Goal: Task Accomplishment & Management: Manage account settings

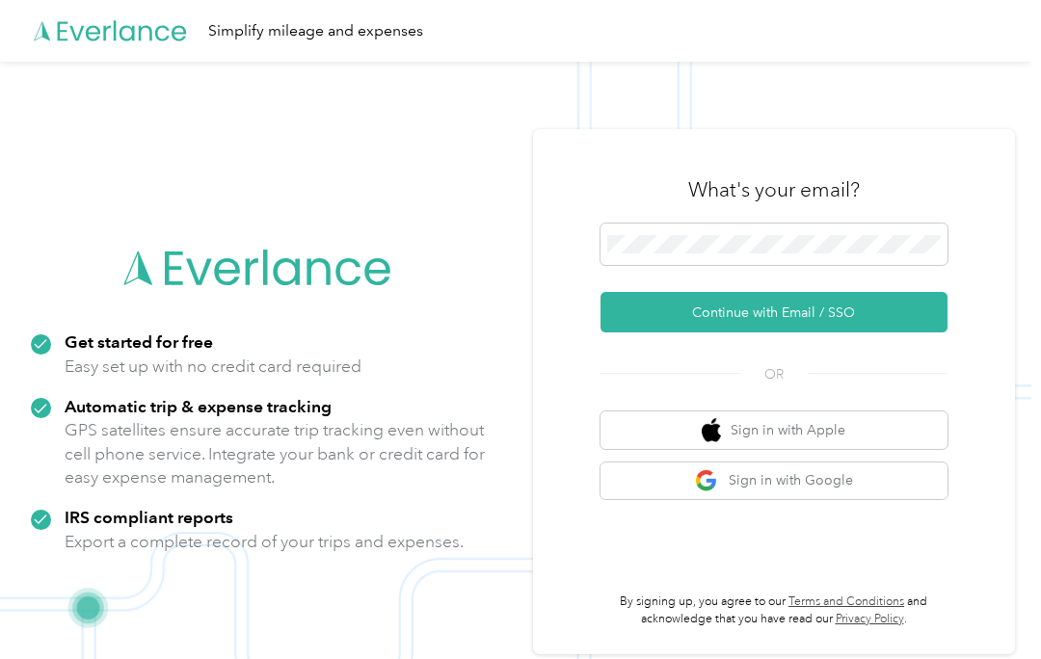
click at [882, 268] on div at bounding box center [773, 248] width 347 height 49
click at [898, 307] on button "Continue with Email / SSO" at bounding box center [773, 312] width 347 height 40
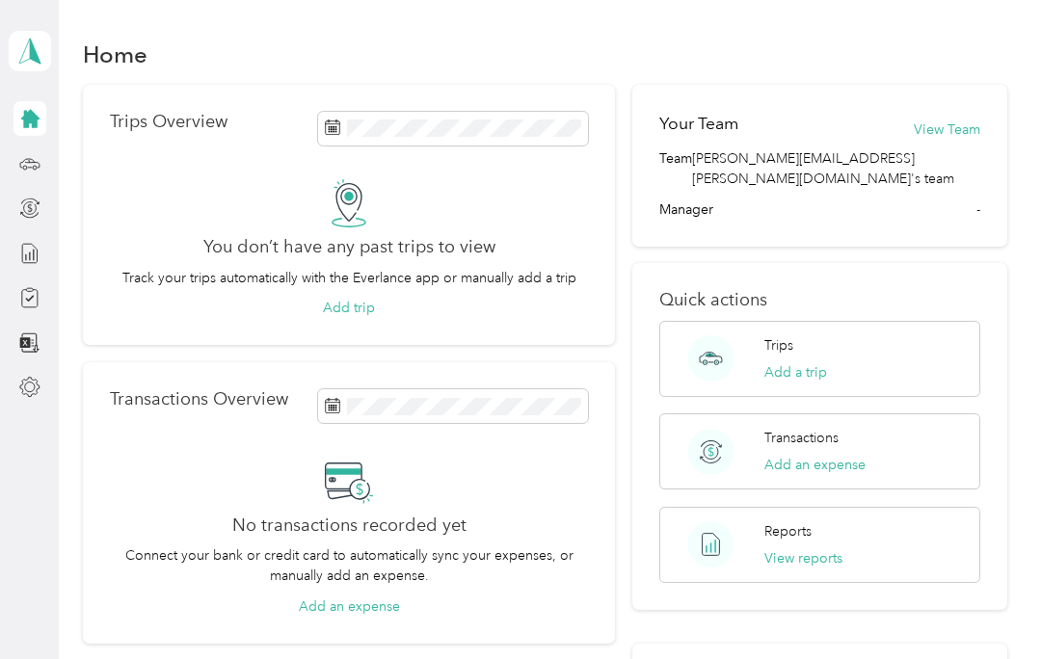
click at [115, 44] on h1 "Home" at bounding box center [115, 54] width 65 height 20
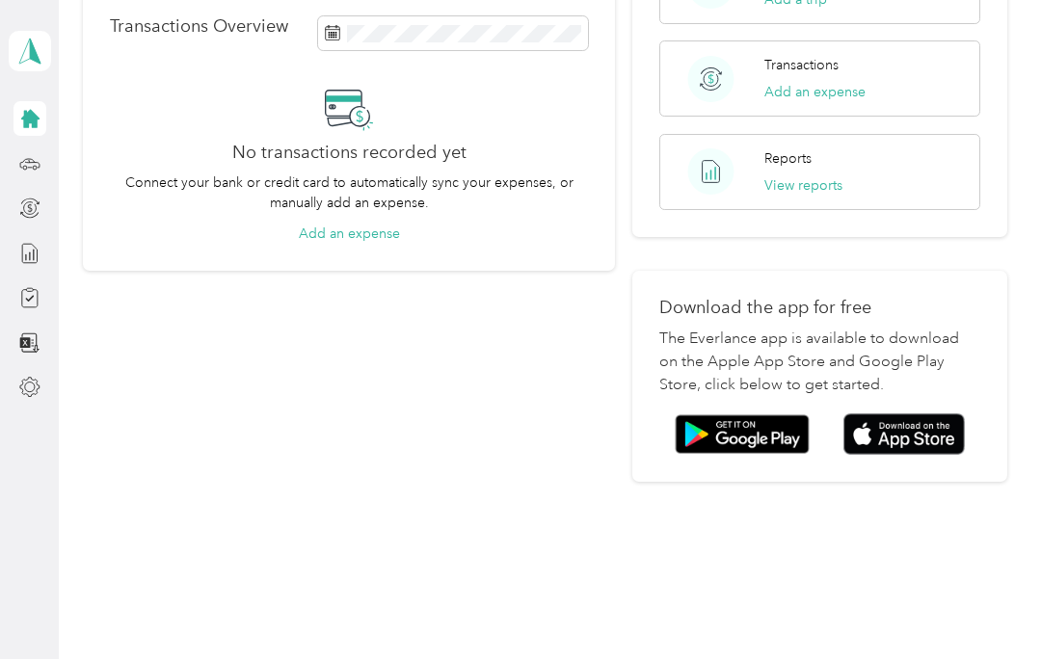
scroll to position [371, 0]
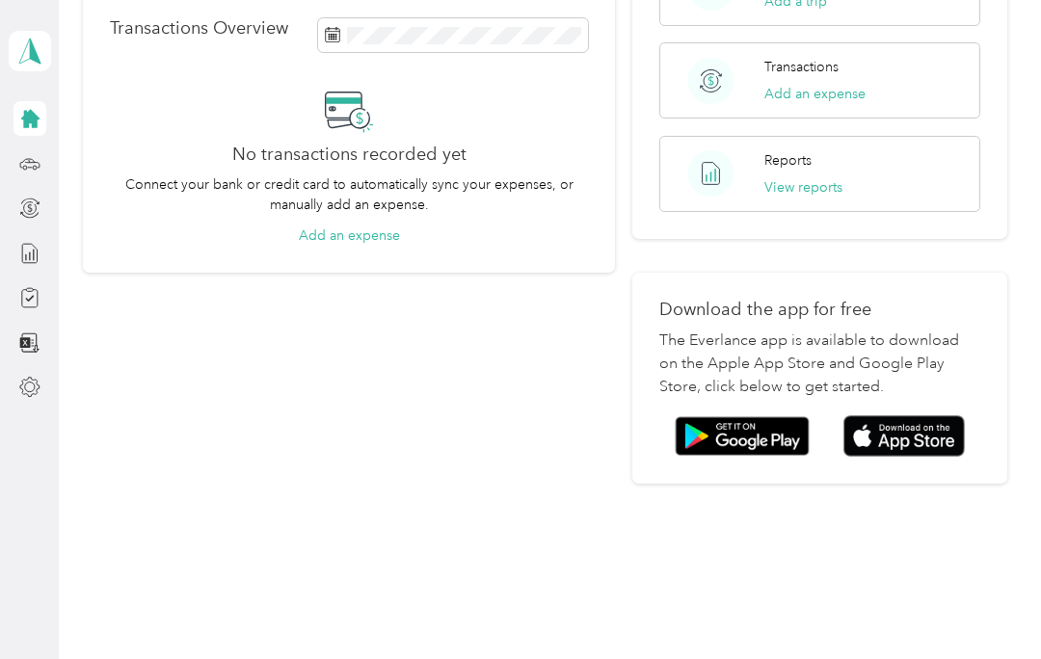
click at [816, 300] on p "Download the app for free" at bounding box center [820, 310] width 322 height 20
click at [802, 329] on p "The Everlance app is available to download on the Apple App Store and Google Pl…" at bounding box center [820, 363] width 322 height 69
click at [807, 329] on p "The Everlance app is available to download on the Apple App Store and Google Pl…" at bounding box center [820, 363] width 322 height 69
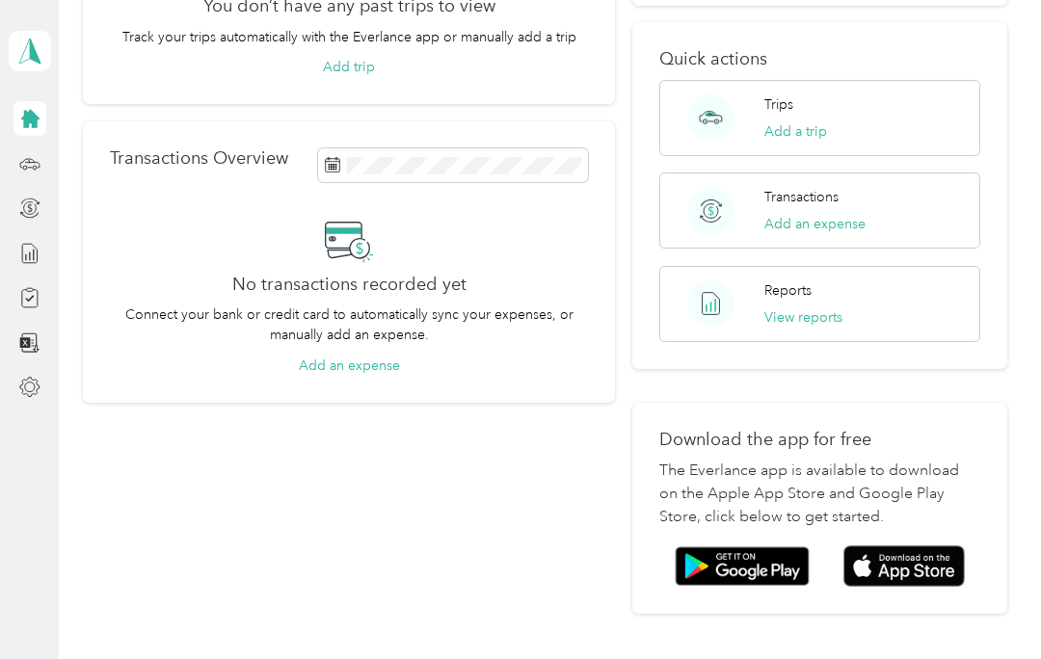
scroll to position [240, 0]
click at [765, 288] on div "Reports View reports" at bounding box center [820, 305] width 322 height 76
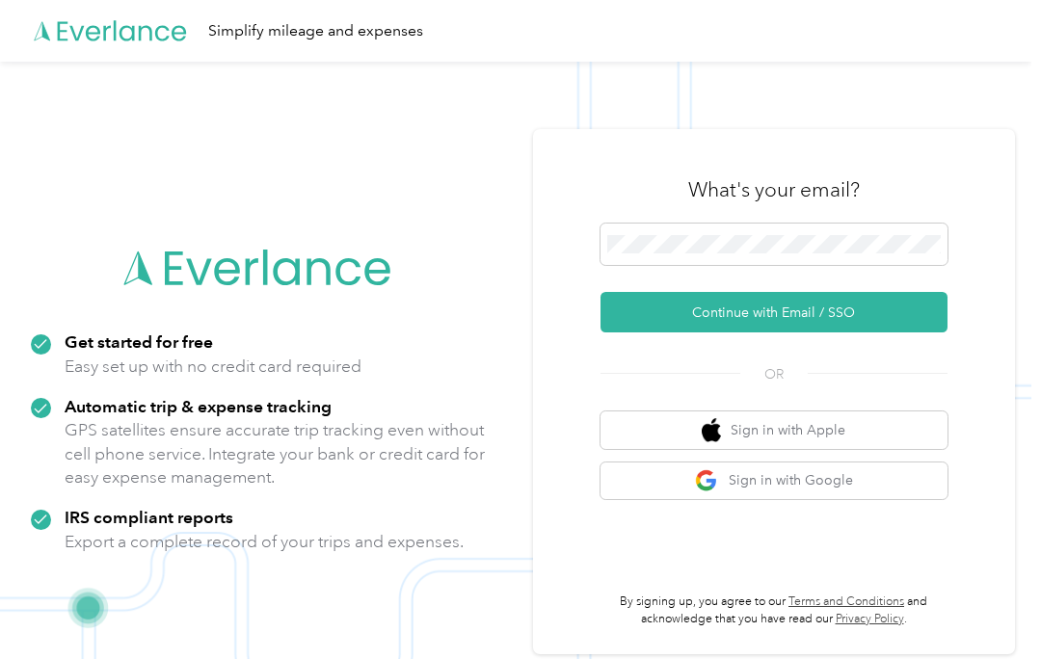
click at [906, 324] on button "Continue with Email / SSO" at bounding box center [773, 312] width 347 height 40
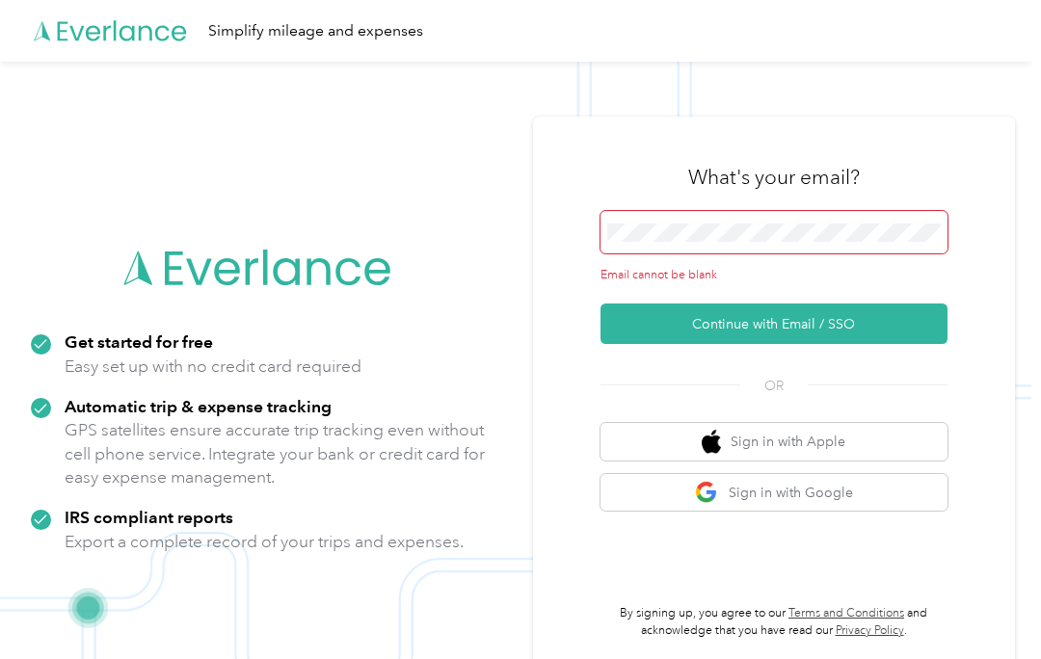
scroll to position [62, 0]
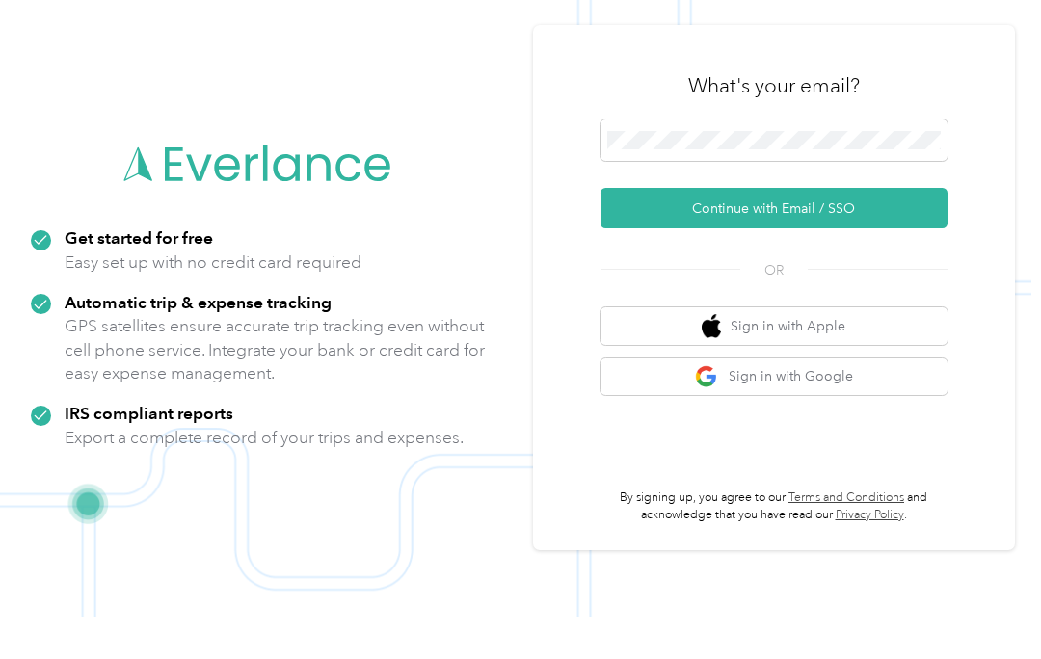
click at [829, 230] on button "Continue with Email / SSO" at bounding box center [773, 250] width 347 height 40
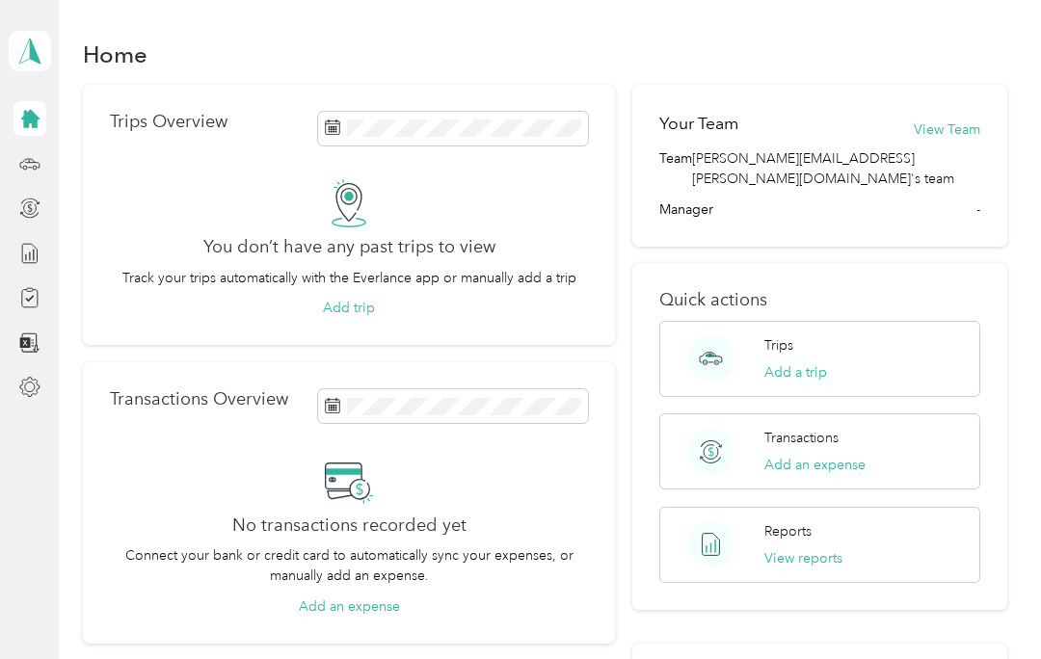
click at [972, 119] on button "View Team" at bounding box center [946, 129] width 66 height 20
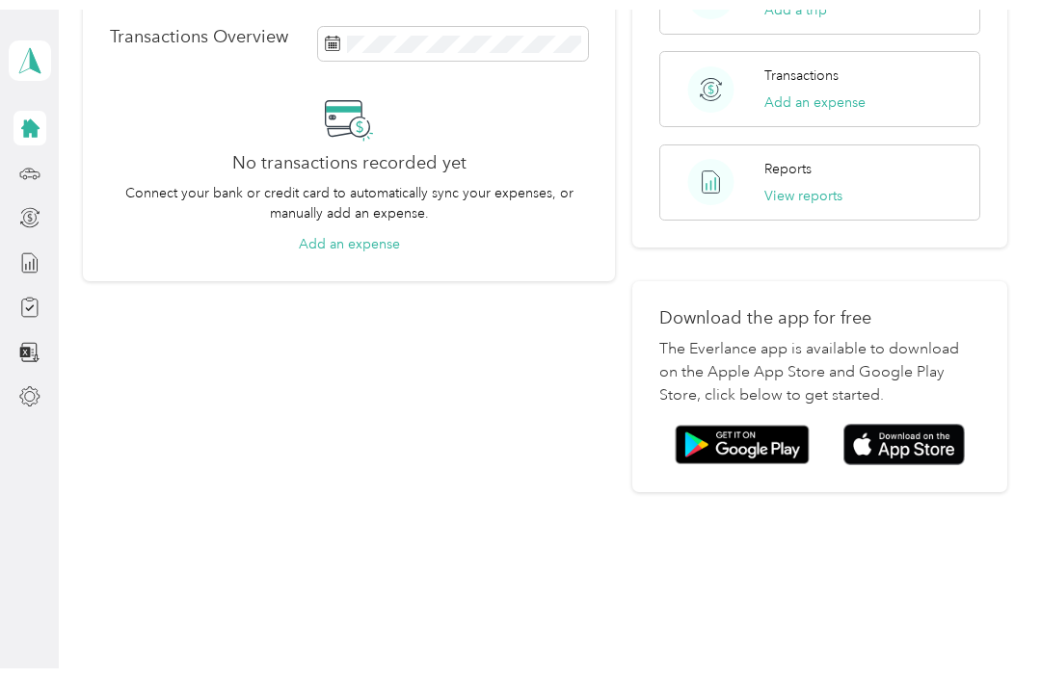
scroll to position [371, 0]
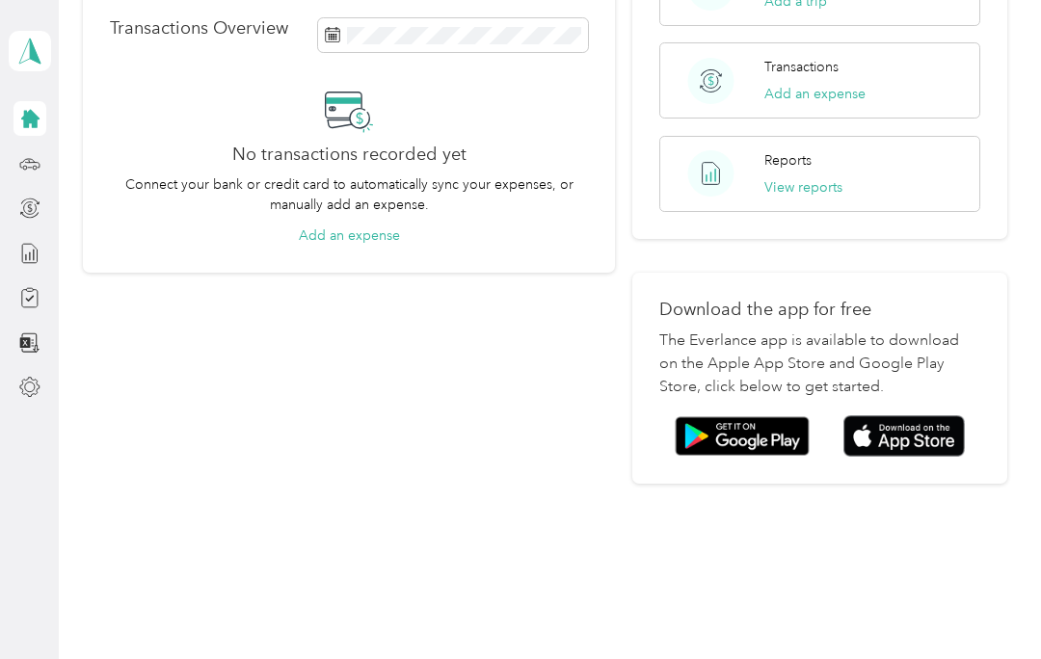
click at [927, 415] on img at bounding box center [903, 435] width 121 height 41
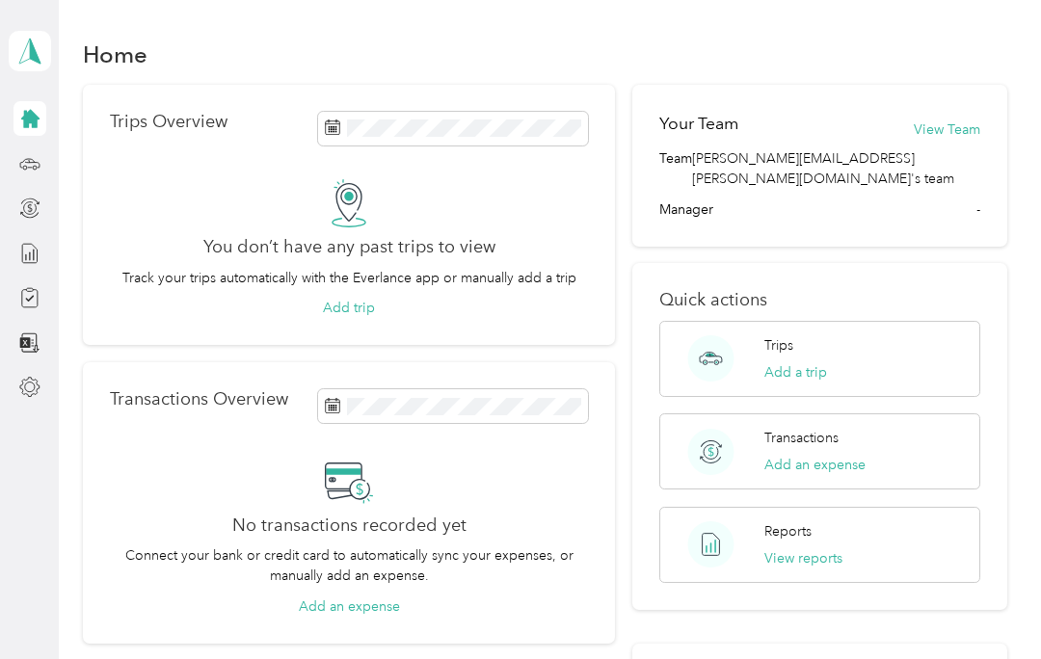
scroll to position [0, 0]
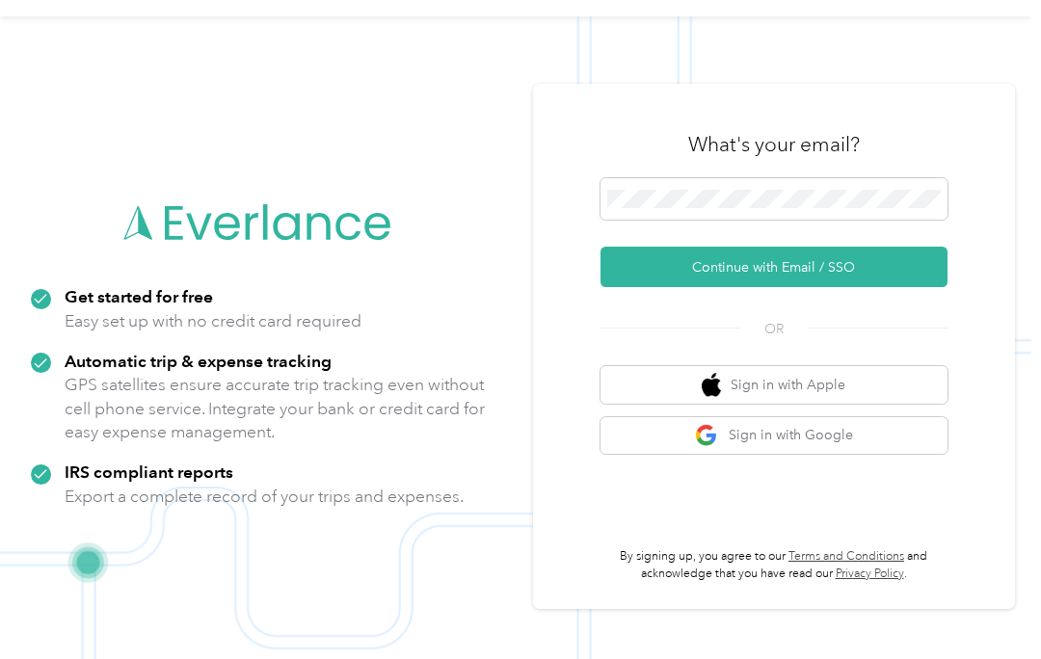
scroll to position [45, 0]
click at [761, 282] on button "Continue with Email / SSO" at bounding box center [773, 267] width 347 height 40
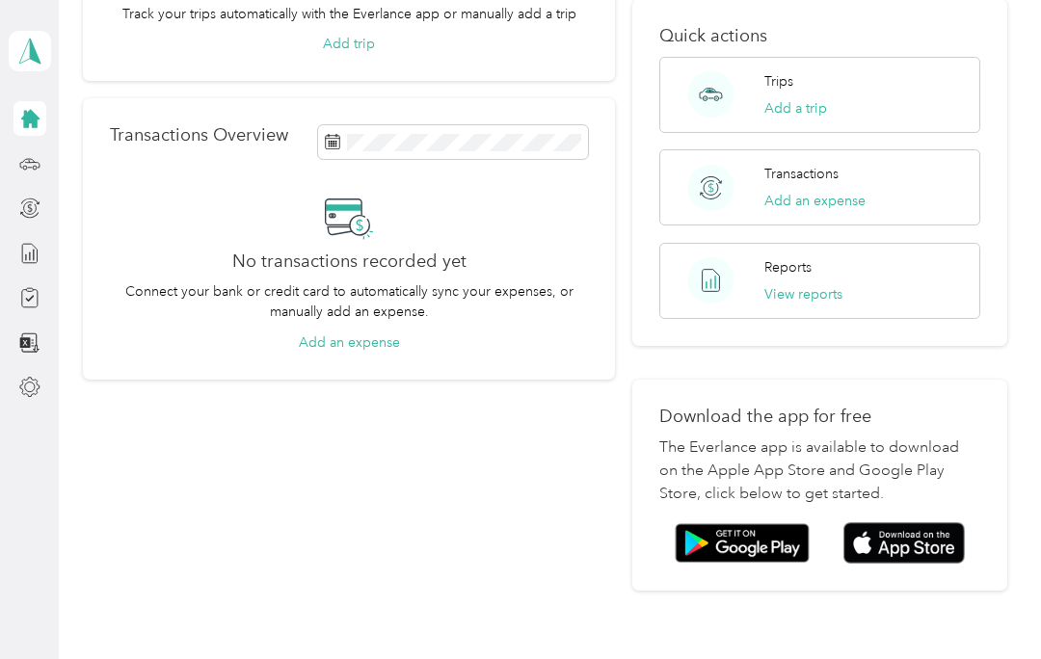
scroll to position [265, 0]
click at [835, 406] on p "Download the app for free" at bounding box center [820, 416] width 322 height 20
click at [847, 410] on div "Download the app for free The Everlance app is available to download on the App…" at bounding box center [820, 484] width 376 height 211
click at [822, 406] on div "Download the app for free The Everlance app is available to download on the App…" at bounding box center [820, 484] width 376 height 211
click at [821, 406] on div "Download the app for free The Everlance app is available to download on the App…" at bounding box center [820, 484] width 376 height 211
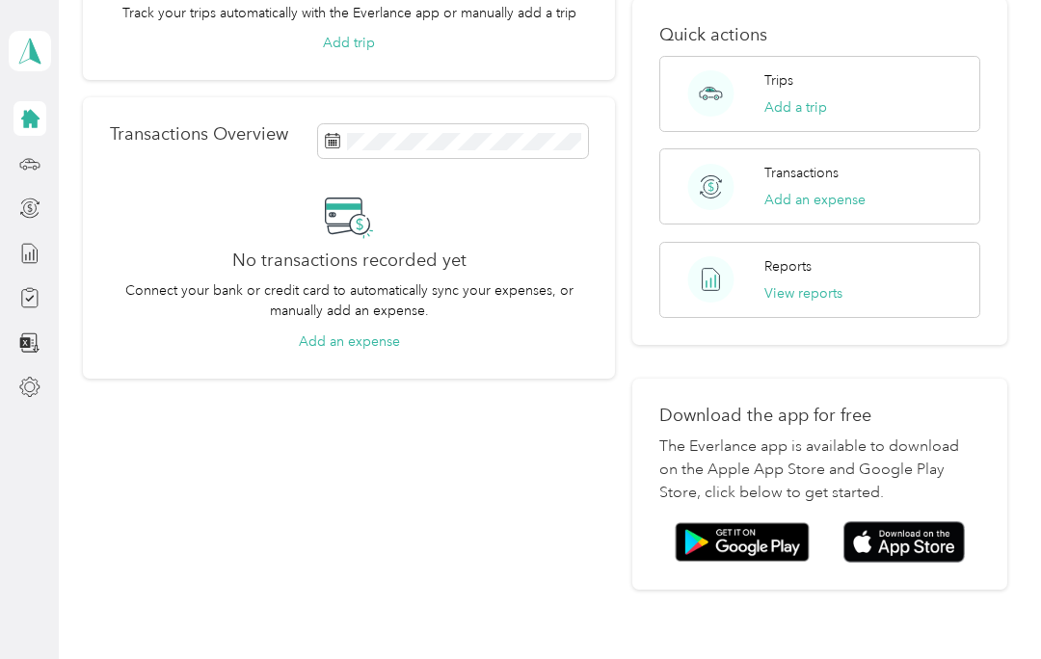
click at [938, 521] on img at bounding box center [903, 541] width 121 height 41
